Goal: Find specific page/section: Find specific page/section

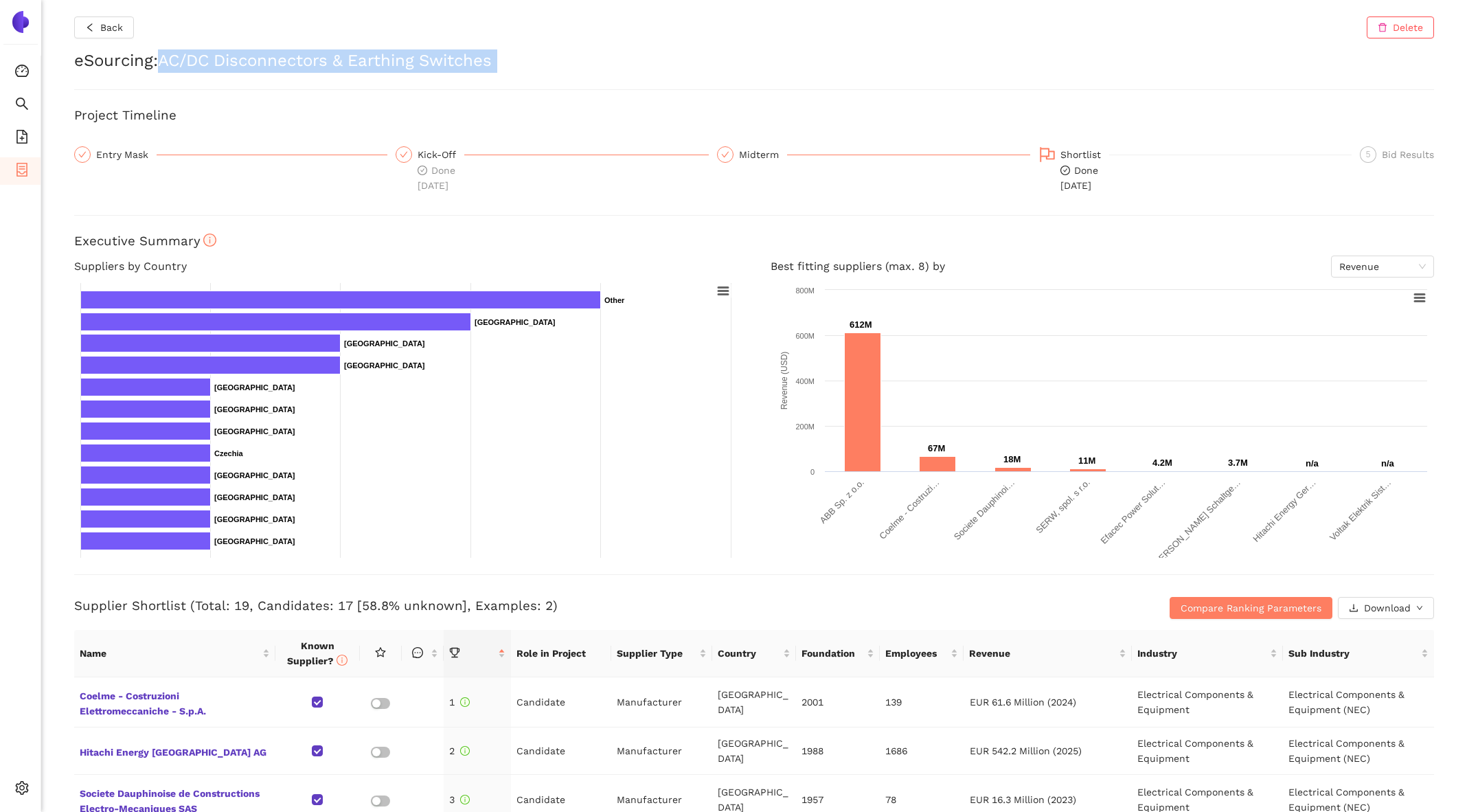
scroll to position [145, 0]
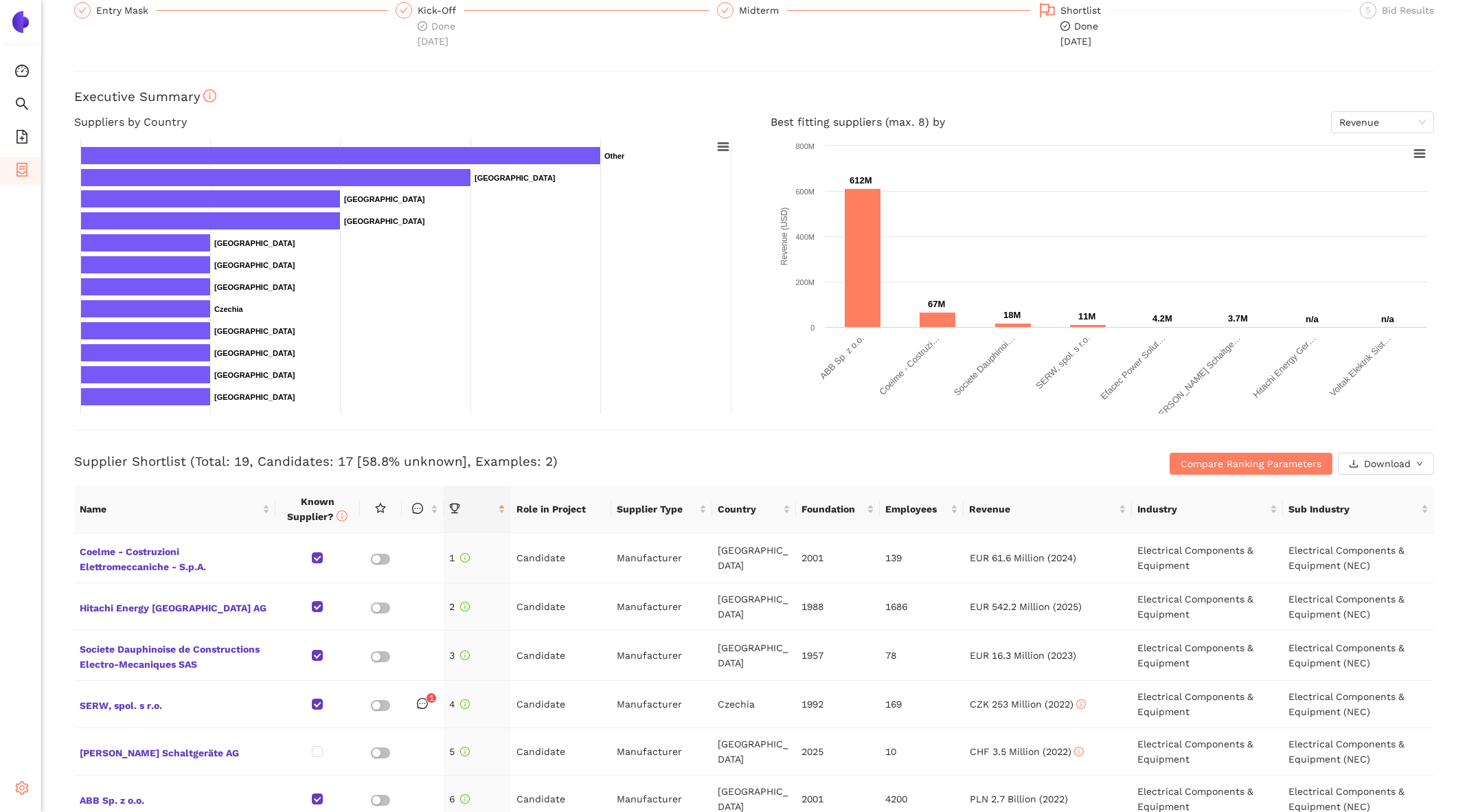
click at [18, 777] on span "setting" at bounding box center [22, 789] width 13 height 28
click at [104, 693] on span "Internal Area" at bounding box center [99, 689] width 61 height 11
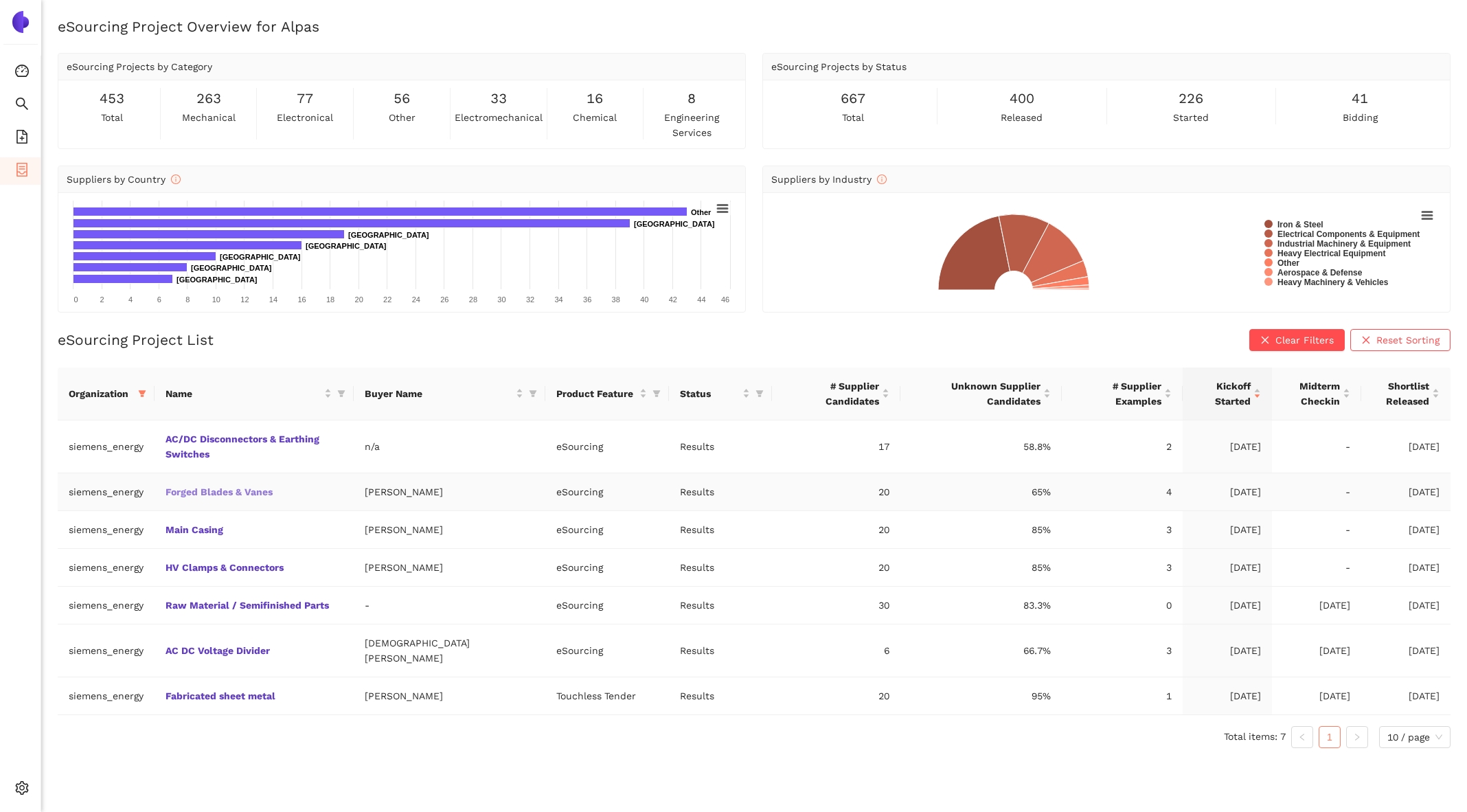
click at [0, 0] on link "Forged Blades & Vanes" at bounding box center [0, 0] width 0 height 0
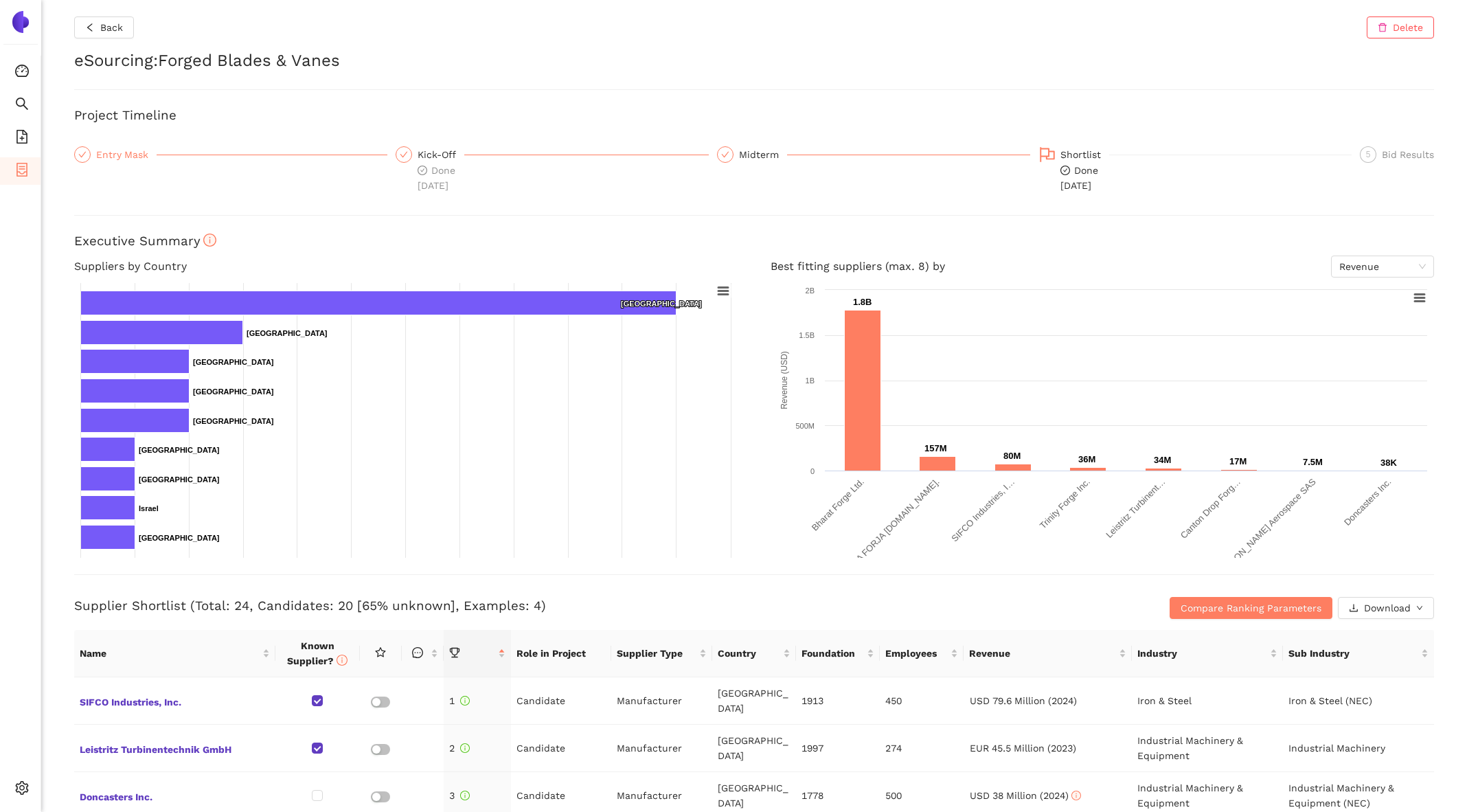
click at [123, 156] on div "Entry Mask" at bounding box center [126, 155] width 60 height 17
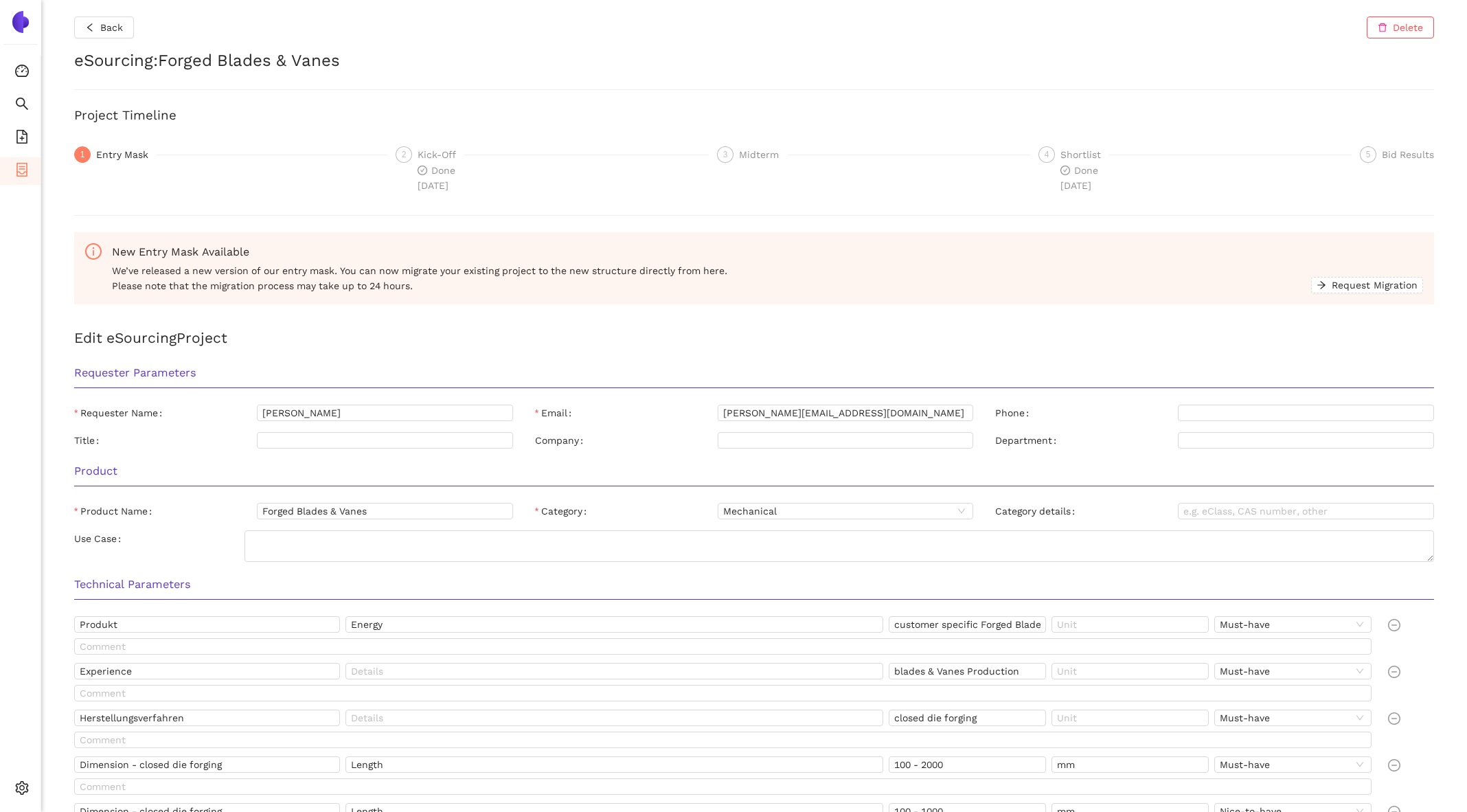
click at [1034, 152] on div "4 Shortlist Done 8.7.2025" at bounding box center [1190, 170] width 322 height 47
click at [1077, 154] on div "Shortlist" at bounding box center [1084, 155] width 48 height 17
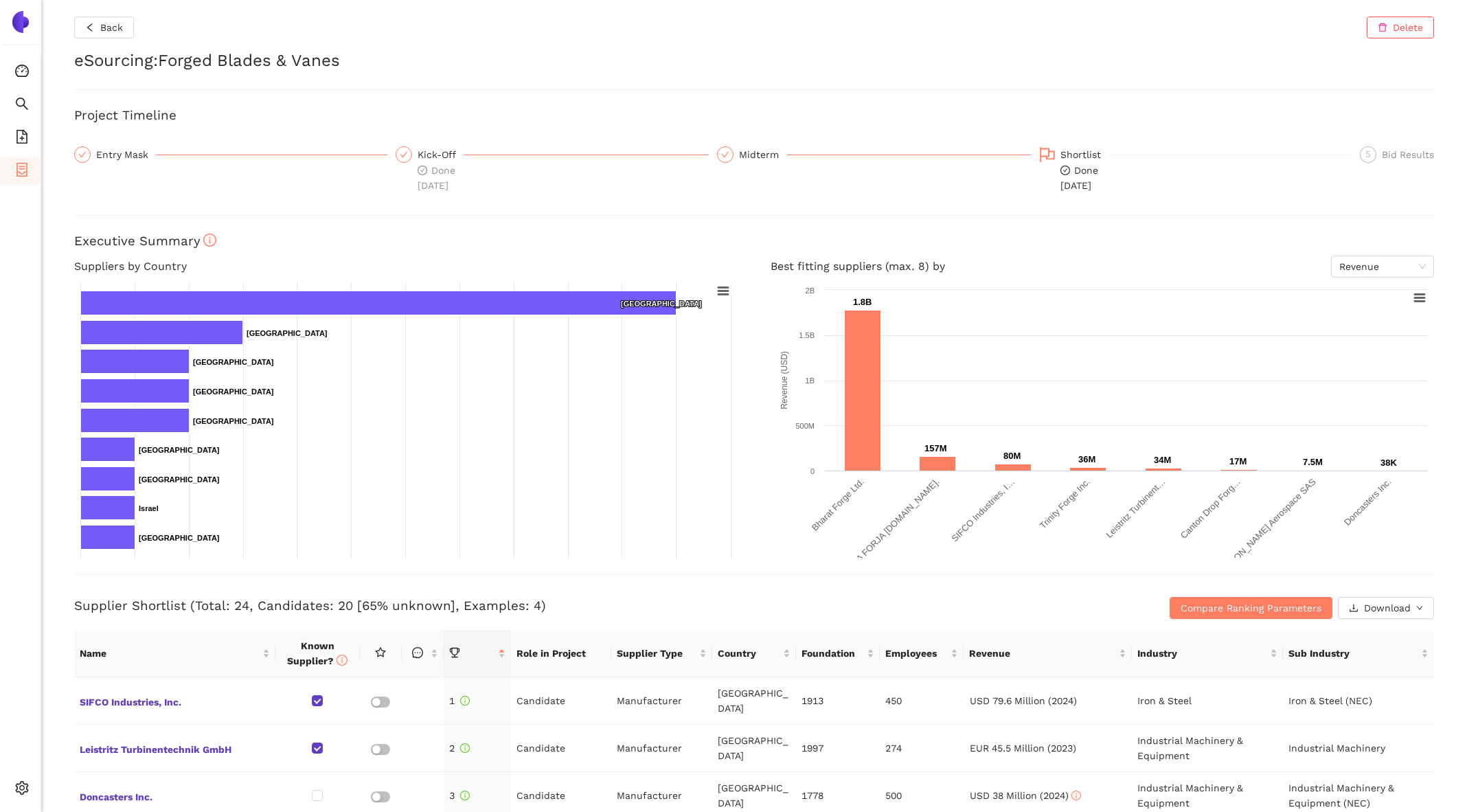
click at [182, 68] on h2 "eSourcing : Forged Blades & Vanes" at bounding box center [754, 61] width 1360 height 23
drag, startPoint x: 182, startPoint y: 68, endPoint x: 317, endPoint y: 68, distance: 135.0
click at [317, 68] on h2 "eSourcing : Forged Blades & Vanes" at bounding box center [754, 61] width 1360 height 23
copy h2 "Forged Blades & Vanes"
